Goal: Task Accomplishment & Management: Manage account settings

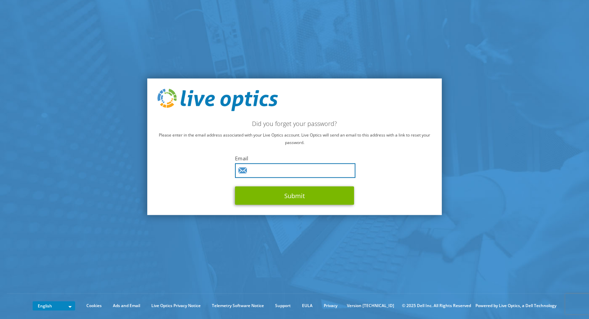
click at [284, 172] on input "text" at bounding box center [295, 170] width 120 height 15
type input "reid.kern@flexential.com"
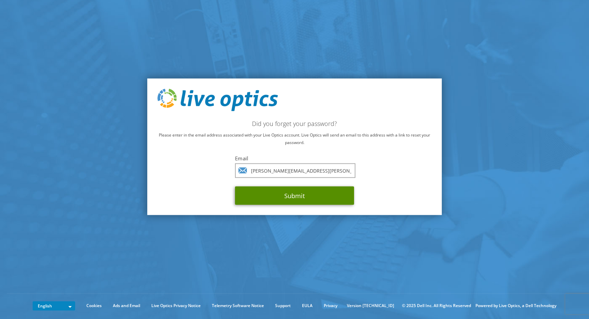
click at [298, 192] on button "Submit" at bounding box center [294, 195] width 119 height 18
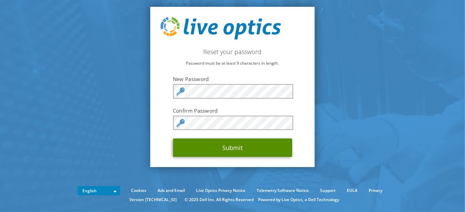
click at [240, 147] on button "Submit" at bounding box center [232, 147] width 119 height 18
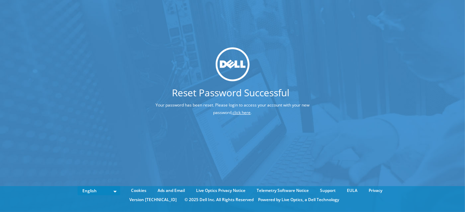
click at [233, 113] on link "click here" at bounding box center [242, 113] width 18 height 6
